Goal: Check status: Check status

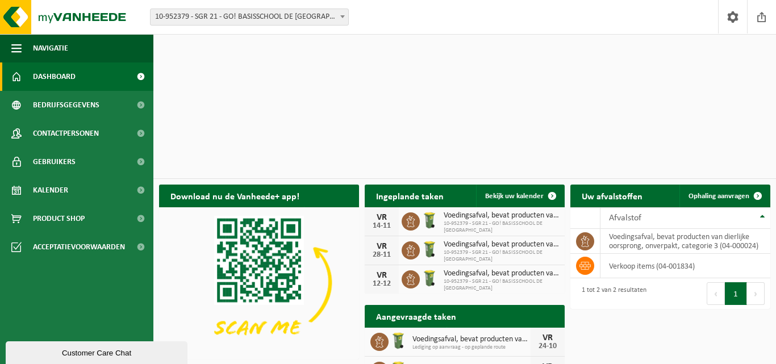
click at [333, 19] on span "10-952379 - SGR 21 - GO! BASISSCHOOL DE [GEOGRAPHIC_DATA] - [GEOGRAPHIC_DATA]" at bounding box center [249, 17] width 198 height 16
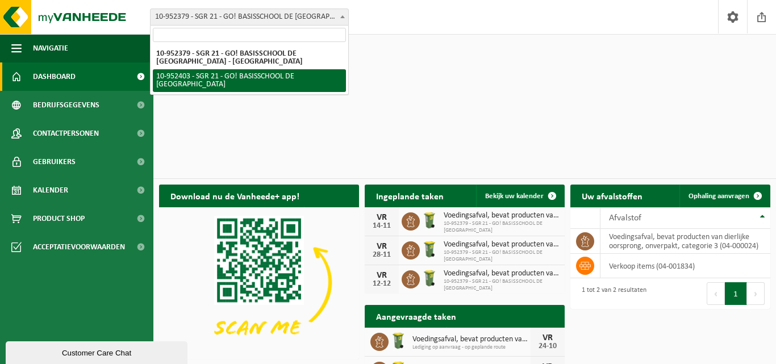
select select "143358"
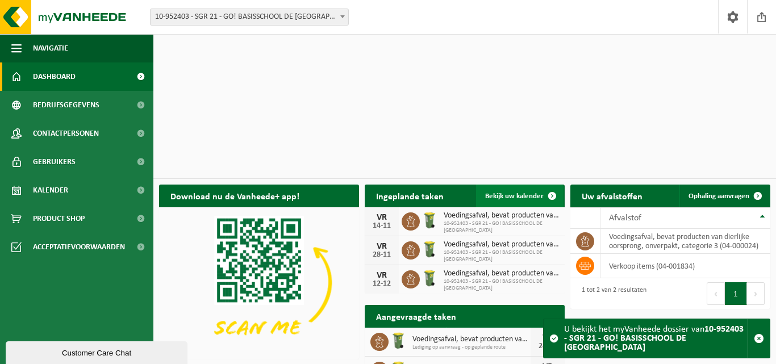
click at [507, 192] on span "Bekijk uw kalender" at bounding box center [514, 195] width 58 height 7
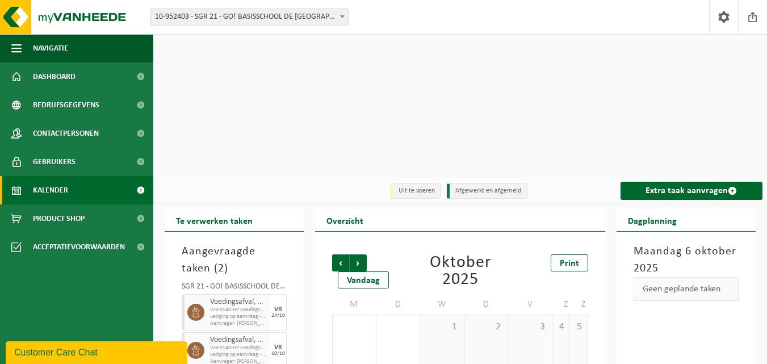
scroll to position [74, 0]
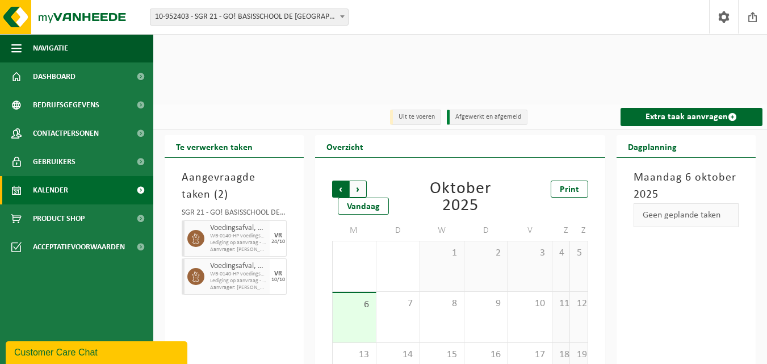
click at [362, 181] on span "Volgende" at bounding box center [358, 189] width 17 height 17
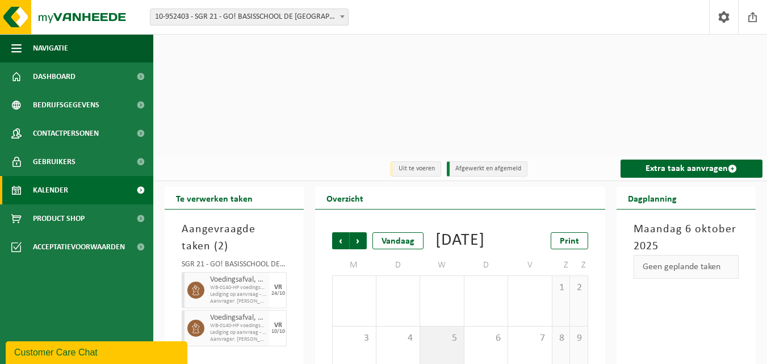
scroll to position [0, 0]
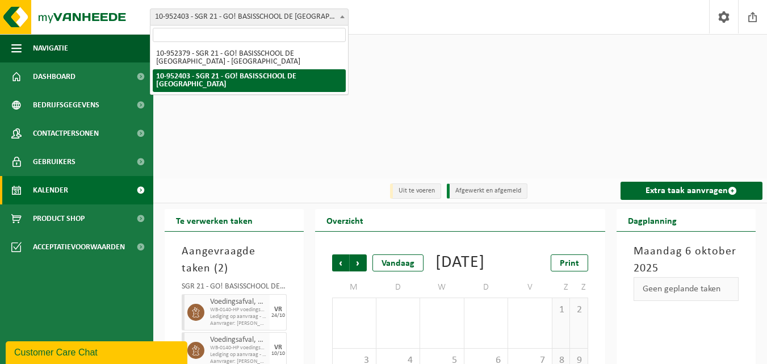
click at [327, 21] on span "10-952403 - SGR 21 - GO! BASISSCHOOL DE [GEOGRAPHIC_DATA]" at bounding box center [249, 17] width 198 height 16
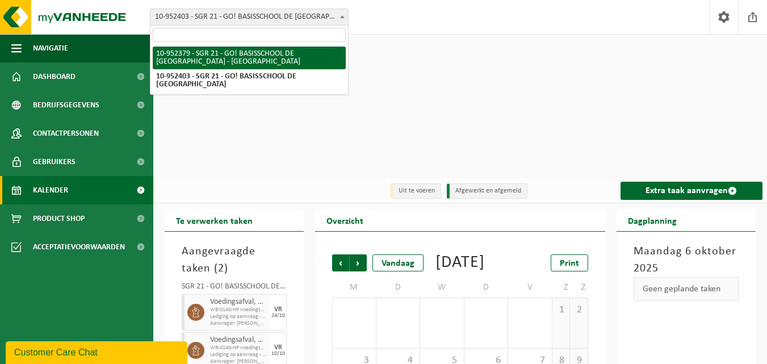
select select "143353"
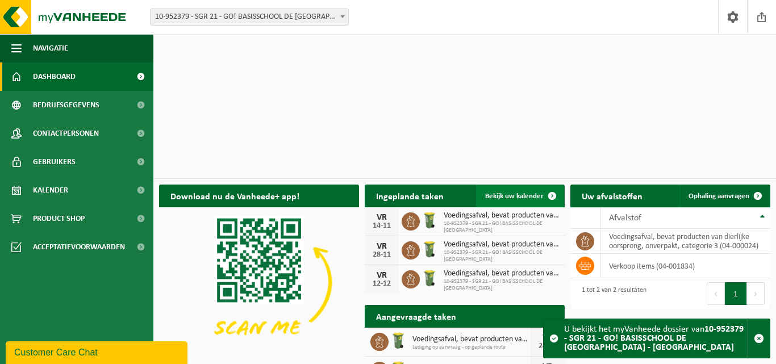
click at [505, 192] on span "Bekijk uw kalender" at bounding box center [514, 195] width 58 height 7
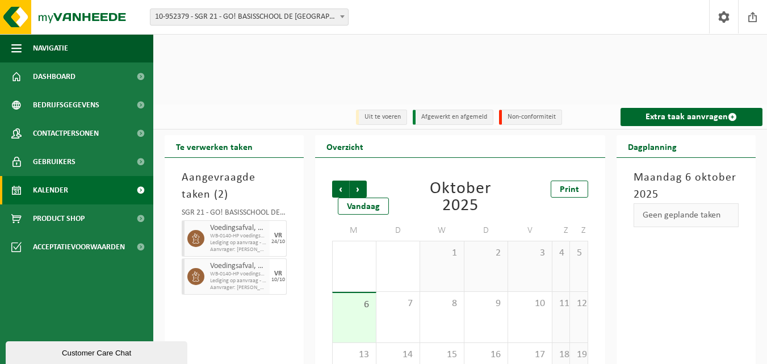
click at [241, 278] on span "Lediging op aanvraag - op geplande route" at bounding box center [238, 281] width 57 height 7
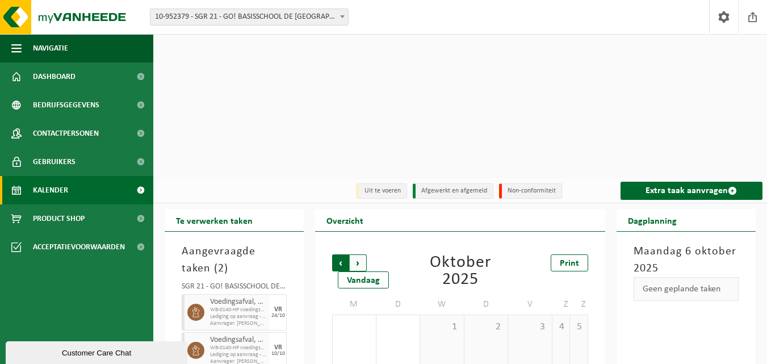
click at [355, 254] on span "Volgende" at bounding box center [358, 262] width 17 height 17
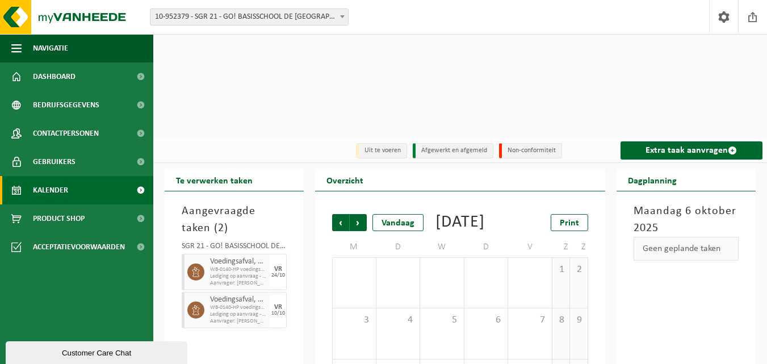
scroll to position [74, 0]
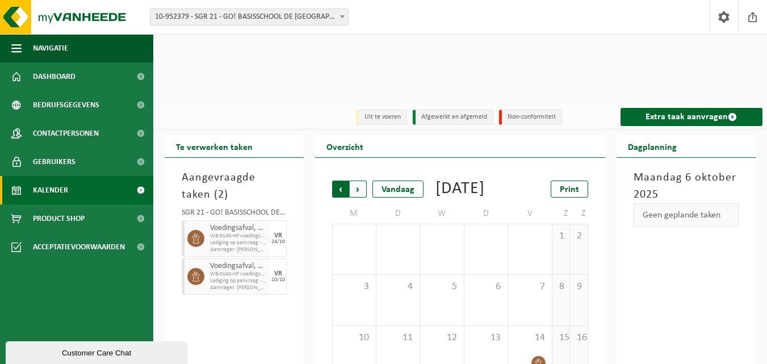
click at [362, 181] on span "Volgende" at bounding box center [358, 189] width 17 height 17
